Goal: Task Accomplishment & Management: Use online tool/utility

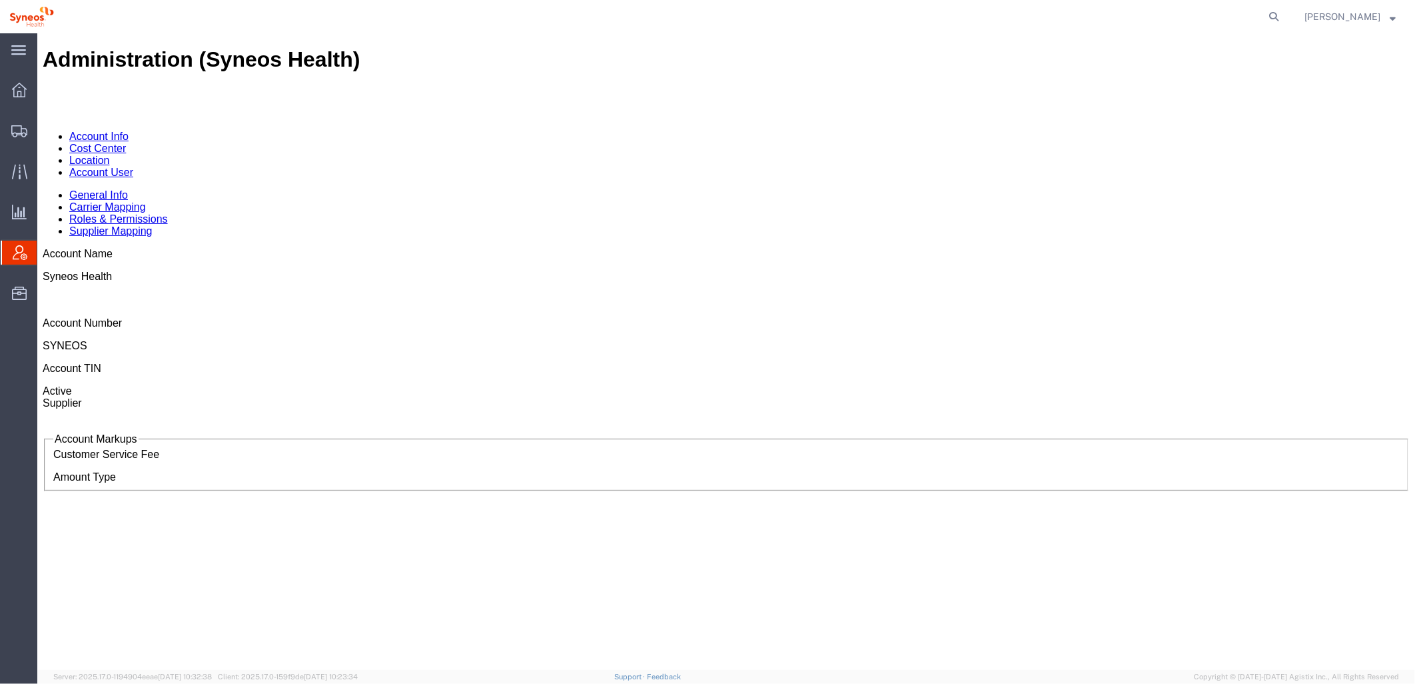
click at [14, 250] on icon at bounding box center [20, 252] width 15 height 15
click at [133, 166] on link "Account User" at bounding box center [101, 171] width 64 height 11
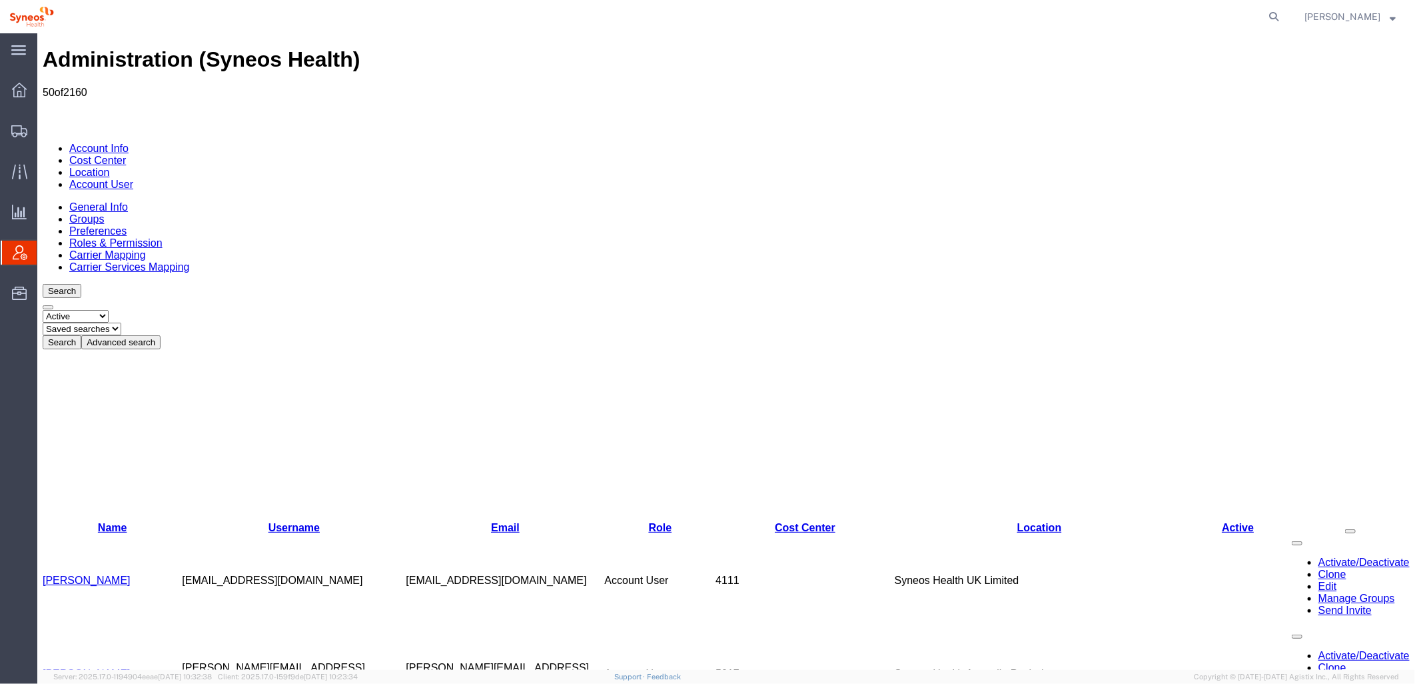
click at [160, 334] on button "Advanced search" at bounding box center [120, 341] width 79 height 14
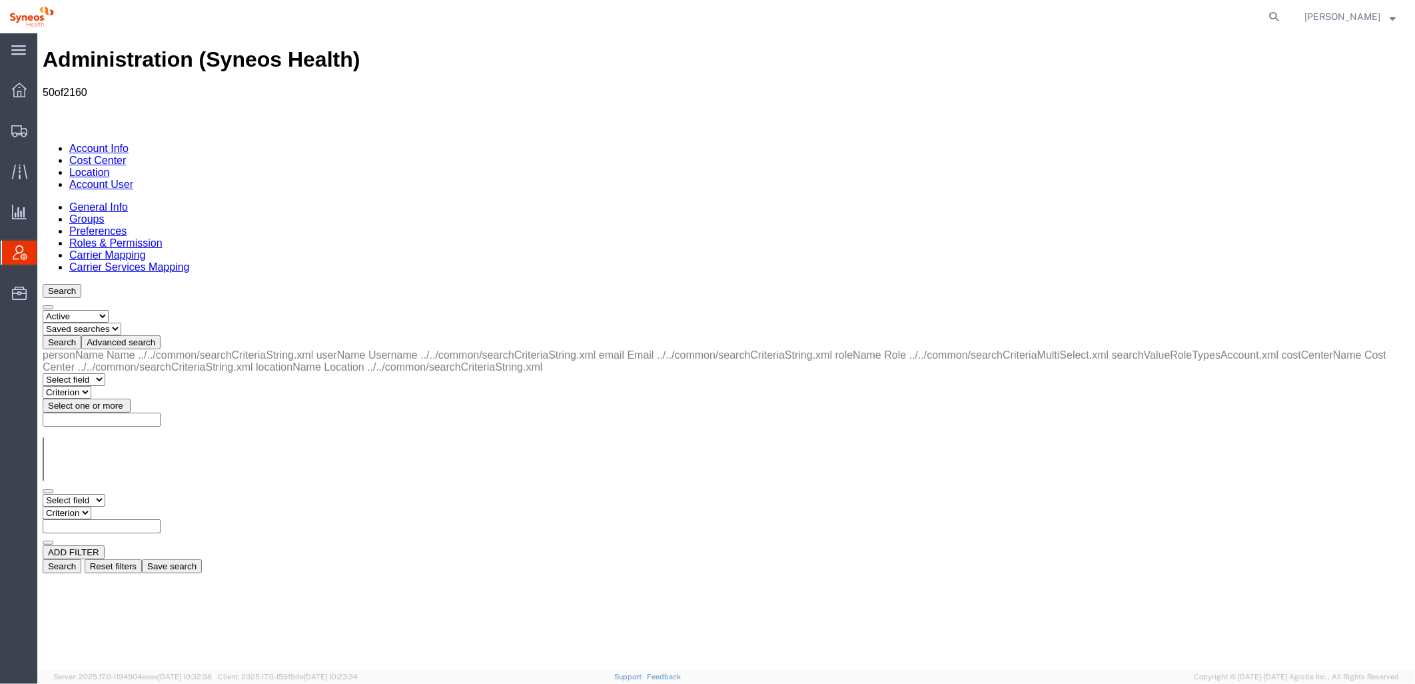
click at [105, 493] on select "Select field Cost Center Email Location Name Role Username" at bounding box center [73, 499] width 63 height 13
select select "locationName"
click at [42, 493] on select "Select field Cost Center Email Location Name Role Username" at bounding box center [73, 499] width 63 height 13
click at [122, 506] on select "Criterion contains does not contain is is blank is not blank starts with" at bounding box center [82, 512] width 80 height 13
select select "contains"
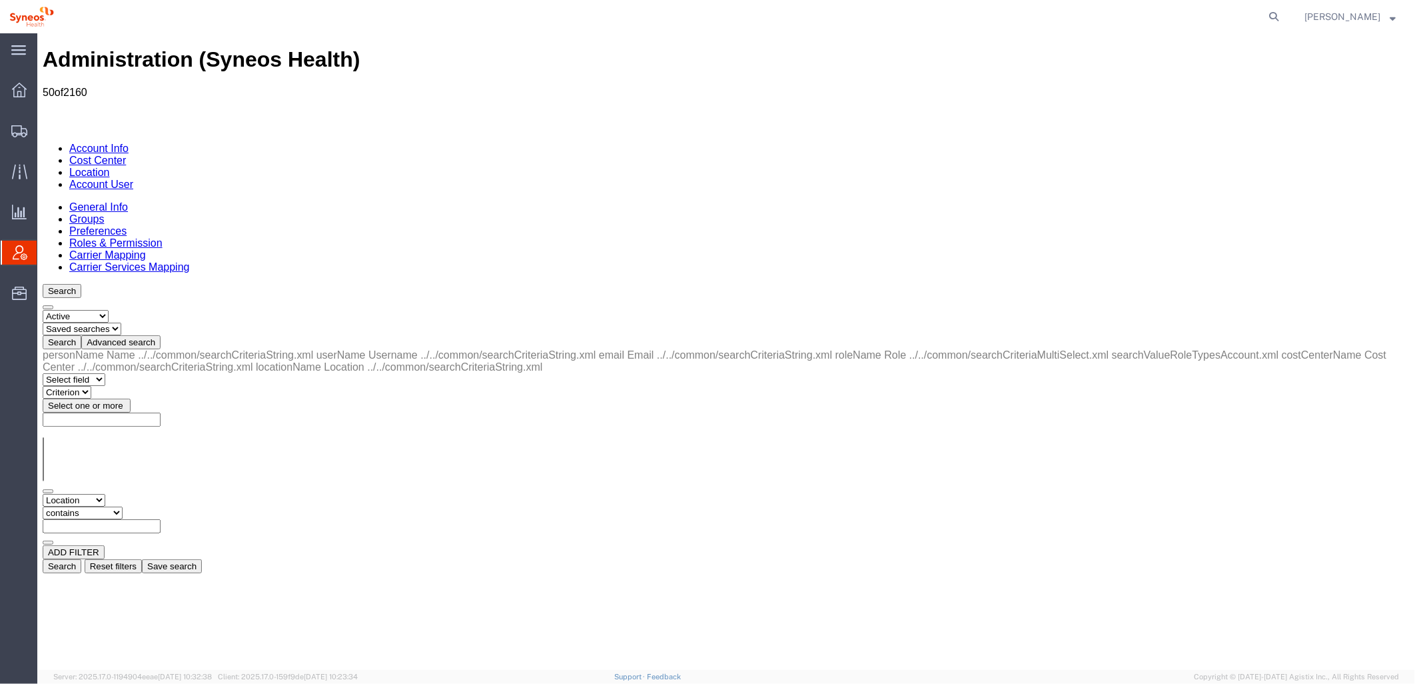
click at [122, 506] on select "Criterion contains does not contain is is blank is not blank starts with" at bounding box center [82, 512] width 80 height 13
click at [160, 518] on input "text" at bounding box center [101, 525] width 118 height 14
drag, startPoint x: 1203, startPoint y: 227, endPoint x: 1177, endPoint y: 244, distance: 30.3
click at [81, 558] on button "Search" at bounding box center [61, 565] width 39 height 14
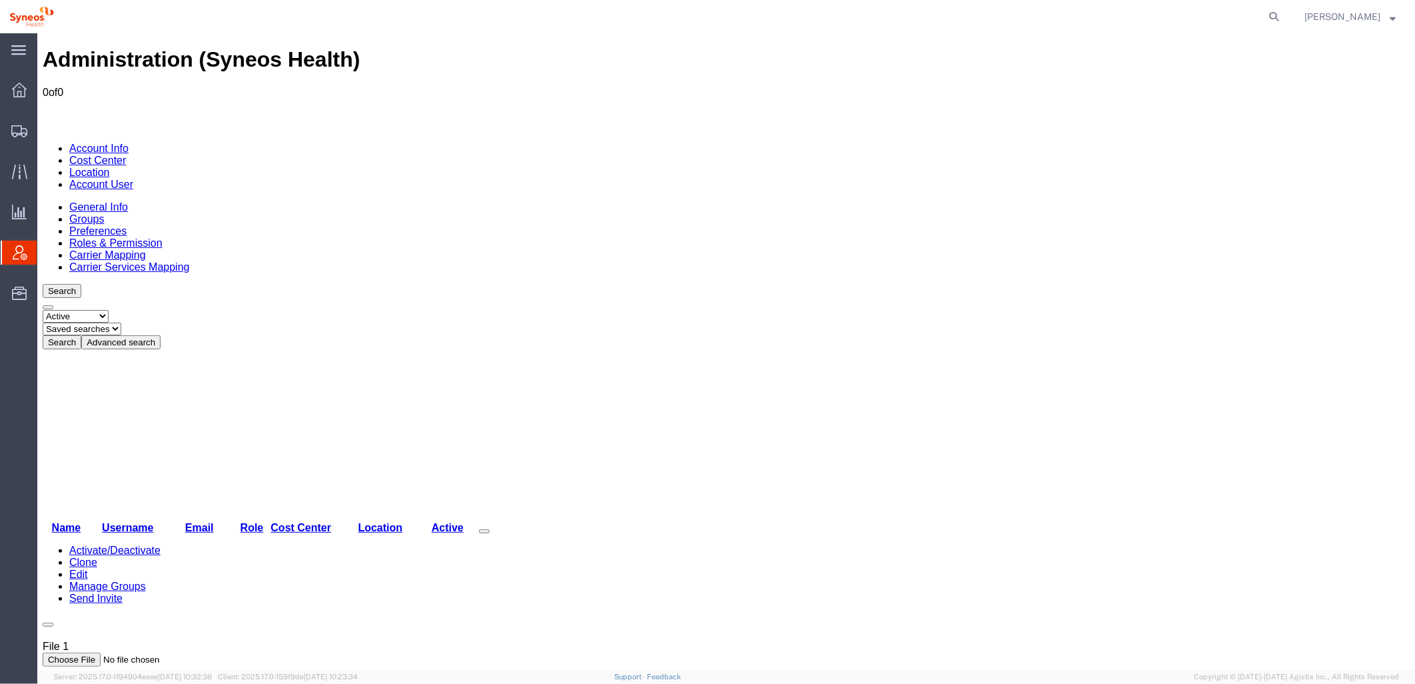
drag, startPoint x: 295, startPoint y: 159, endPoint x: 289, endPoint y: 167, distance: 9.9
click at [160, 334] on button "Advanced search" at bounding box center [120, 341] width 79 height 14
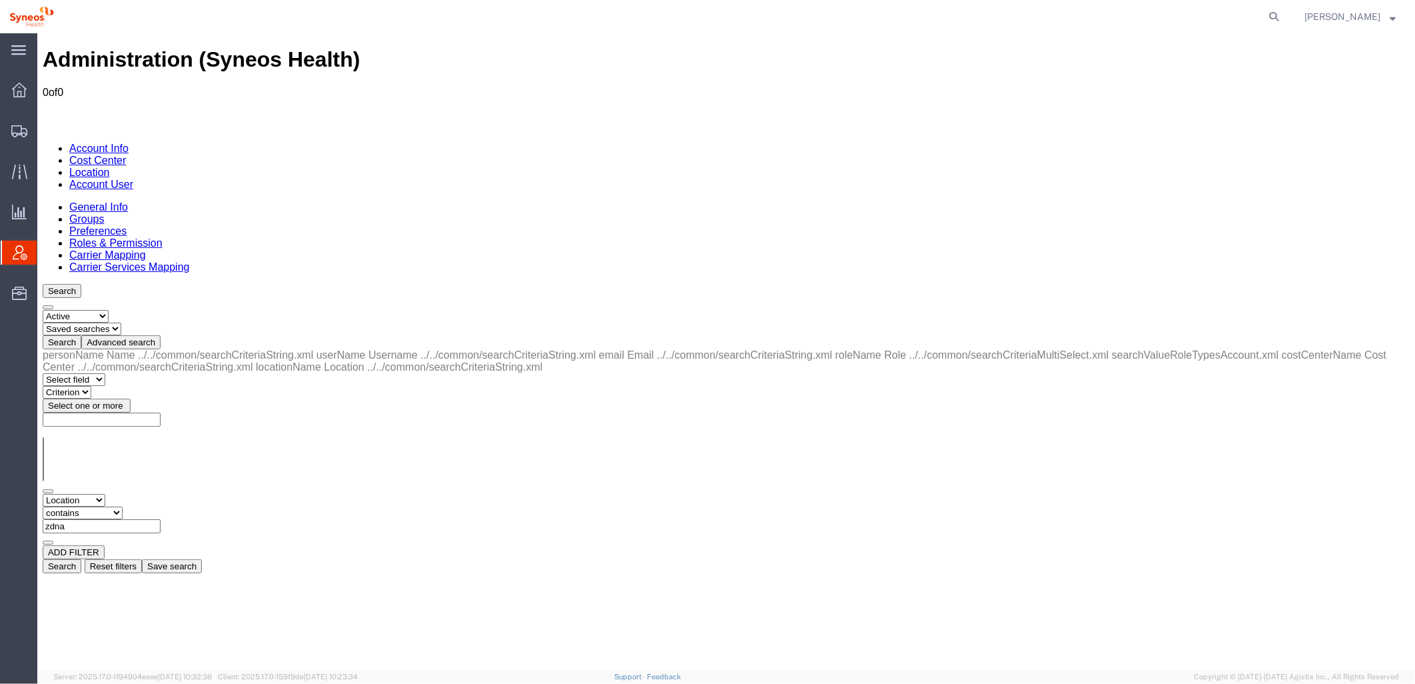
click at [105, 493] on select "Select field Cost Center Email Location Name Role Username" at bounding box center [73, 499] width 63 height 13
click at [42, 493] on select "Select field Cost Center Email Location Name Role Username" at bounding box center [73, 499] width 63 height 13
click at [160, 518] on input "zdna" at bounding box center [101, 525] width 118 height 14
type input "zdnu"
click at [81, 558] on button "Search" at bounding box center [61, 565] width 39 height 14
